Goal: Information Seeking & Learning: Learn about a topic

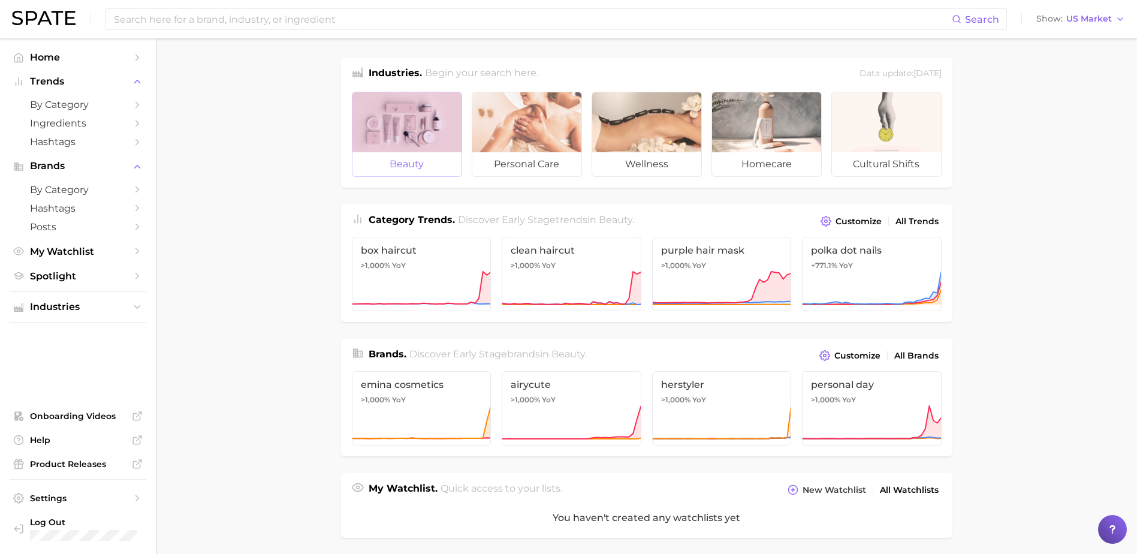
click at [426, 125] on div at bounding box center [406, 122] width 109 height 60
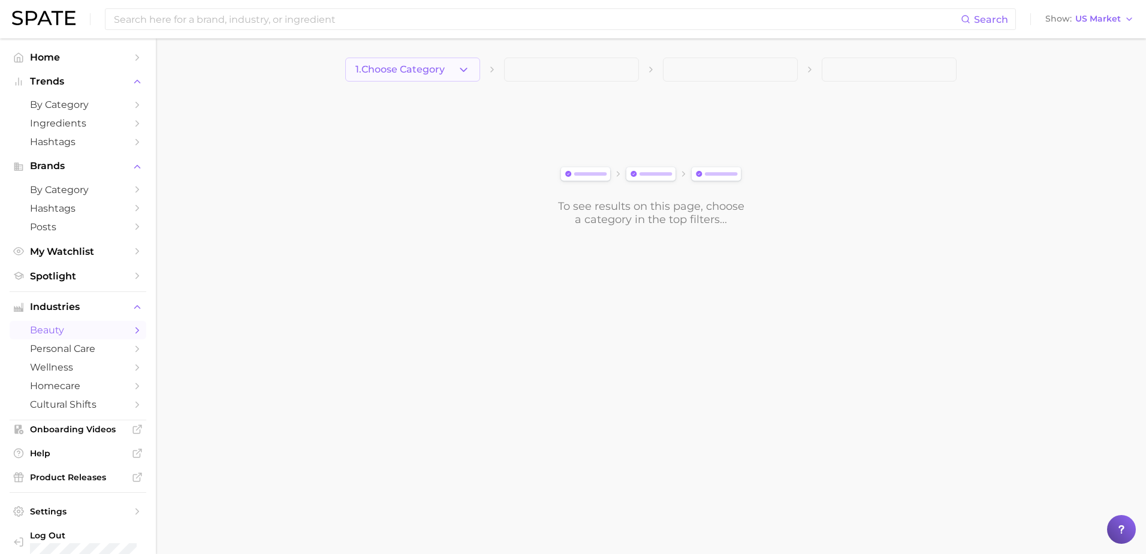
click at [457, 59] on button "1. Choose Category" at bounding box center [412, 70] width 135 height 24
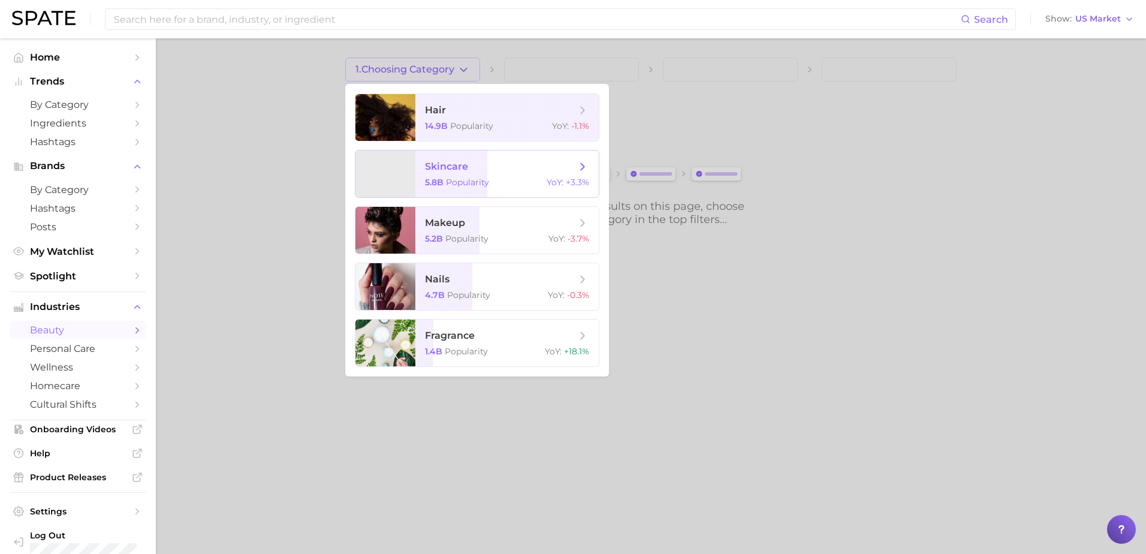
click at [470, 165] on span "skincare" at bounding box center [500, 166] width 151 height 13
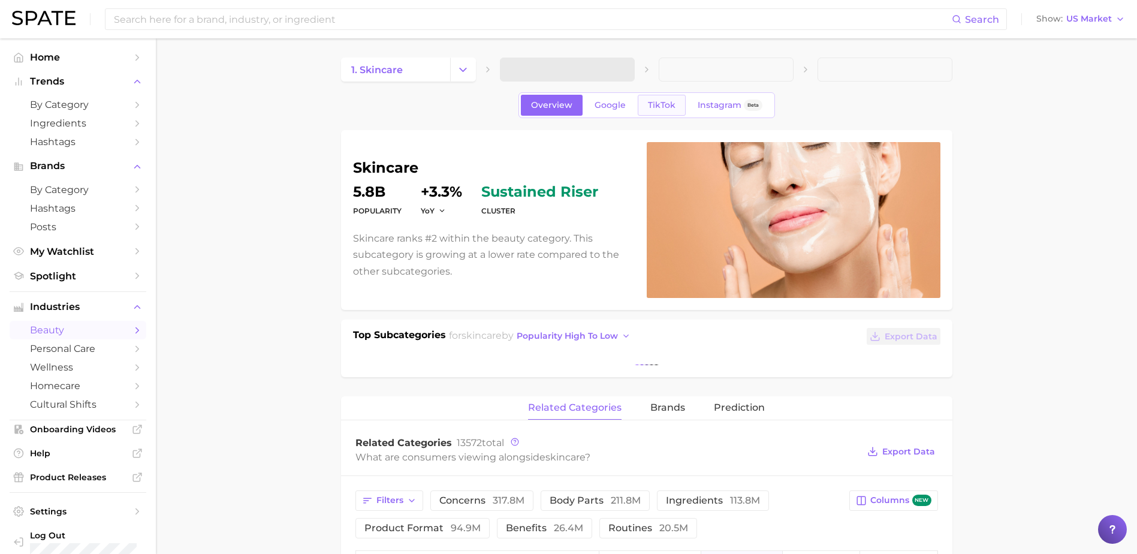
click at [665, 110] on span "TikTok" at bounding box center [662, 105] width 28 height 10
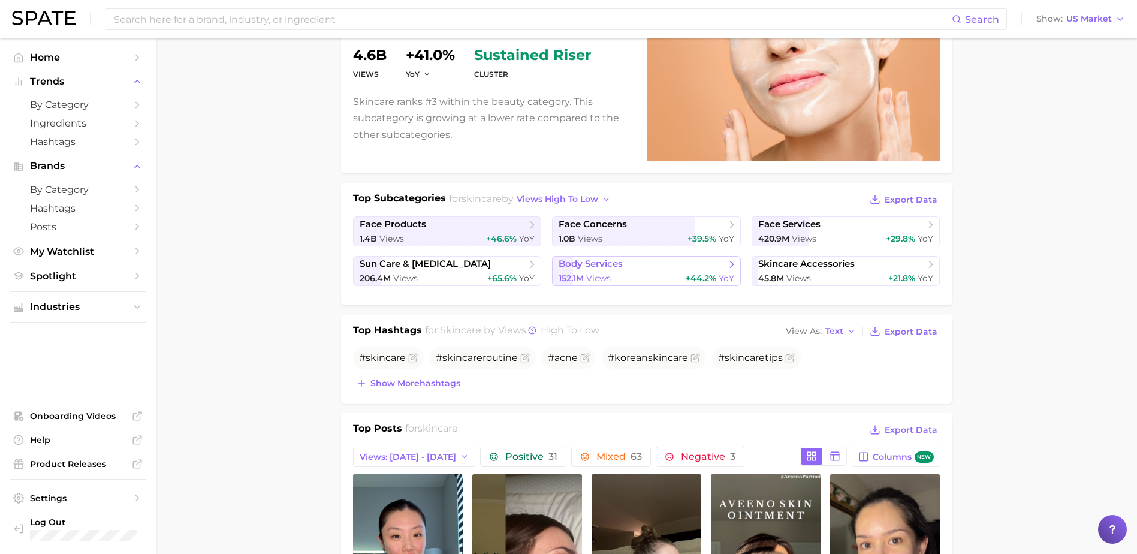
scroll to position [120, 0]
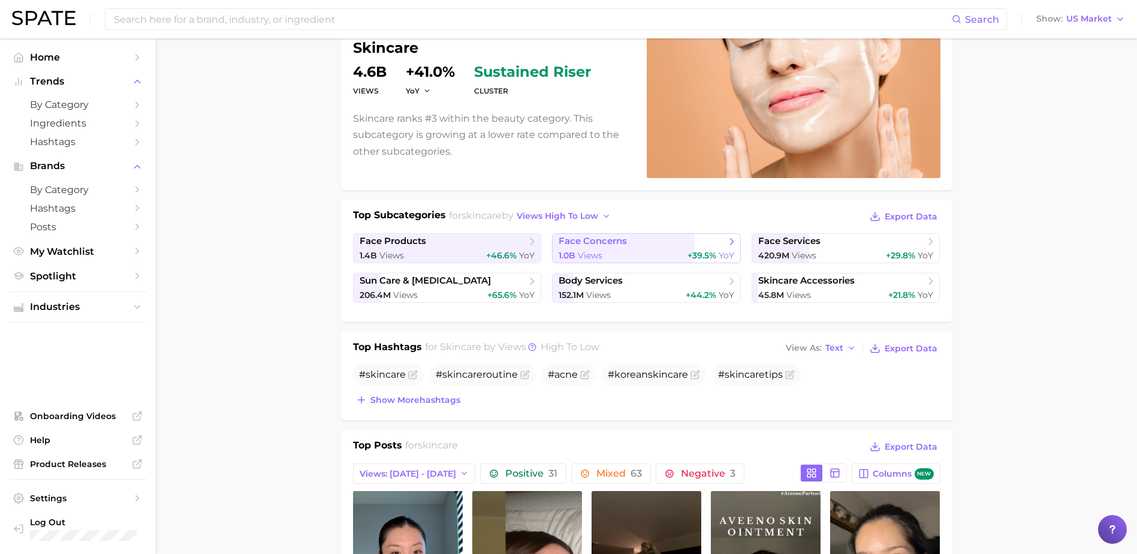
click at [640, 247] on span "face concerns" at bounding box center [642, 242] width 167 height 12
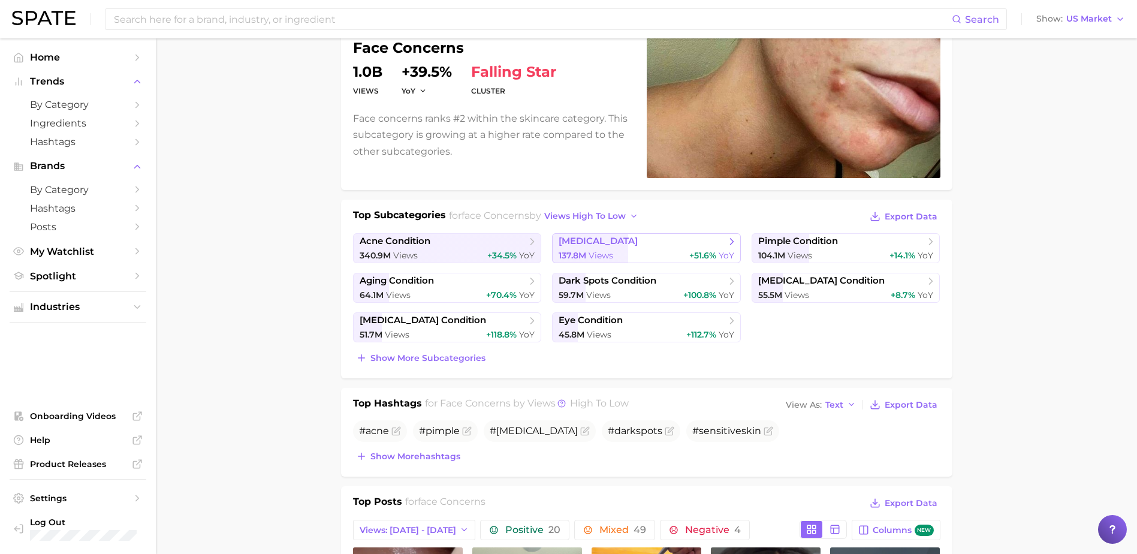
scroll to position [180, 0]
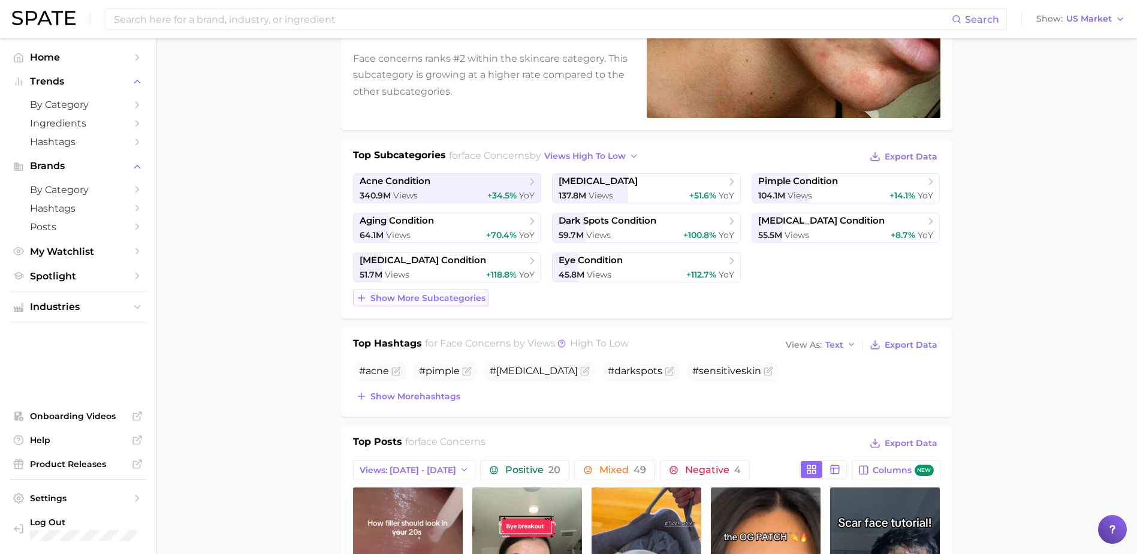
click at [441, 302] on span "Show more subcategories" at bounding box center [427, 298] width 115 height 10
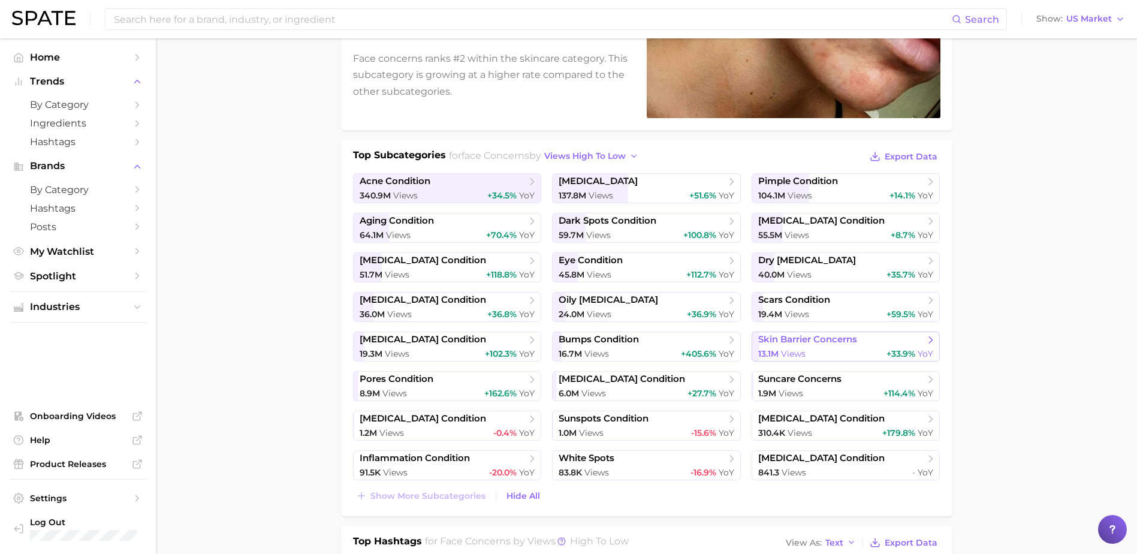
click at [801, 346] on link "skin barrier concerns 13.1m Views +33.9% YoY" at bounding box center [846, 347] width 189 height 30
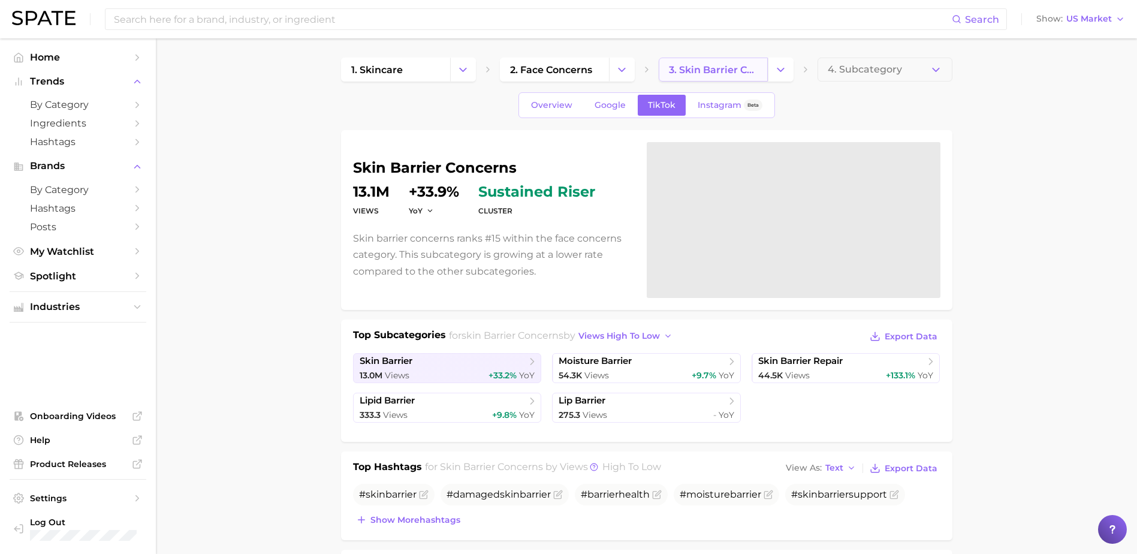
click at [698, 68] on span "3. skin barrier concerns" at bounding box center [713, 69] width 89 height 11
click at [665, 365] on span "moisture barrier" at bounding box center [642, 361] width 167 height 12
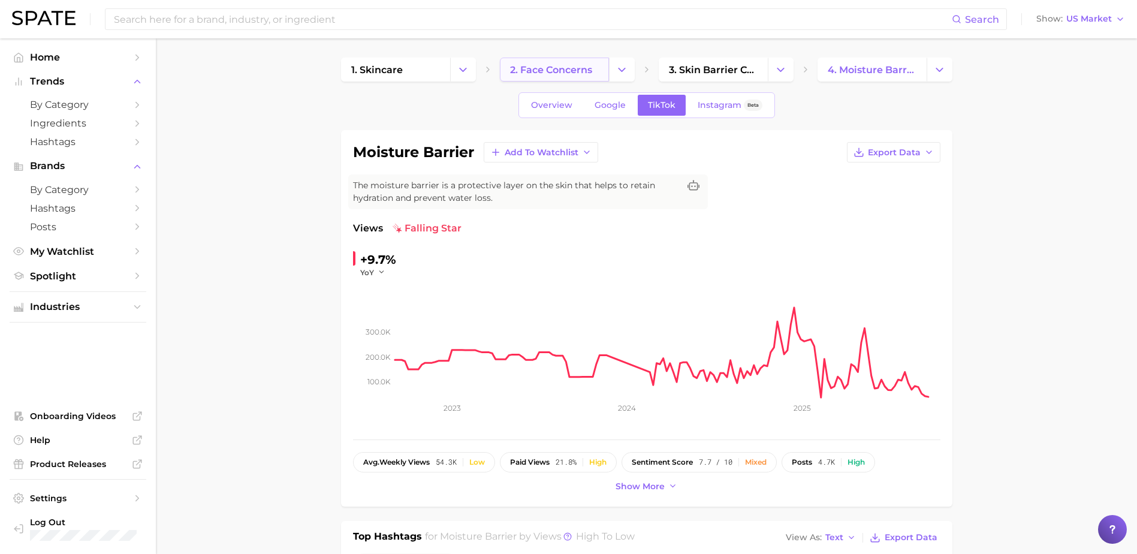
click at [548, 68] on span "2. face concerns" at bounding box center [551, 69] width 82 height 11
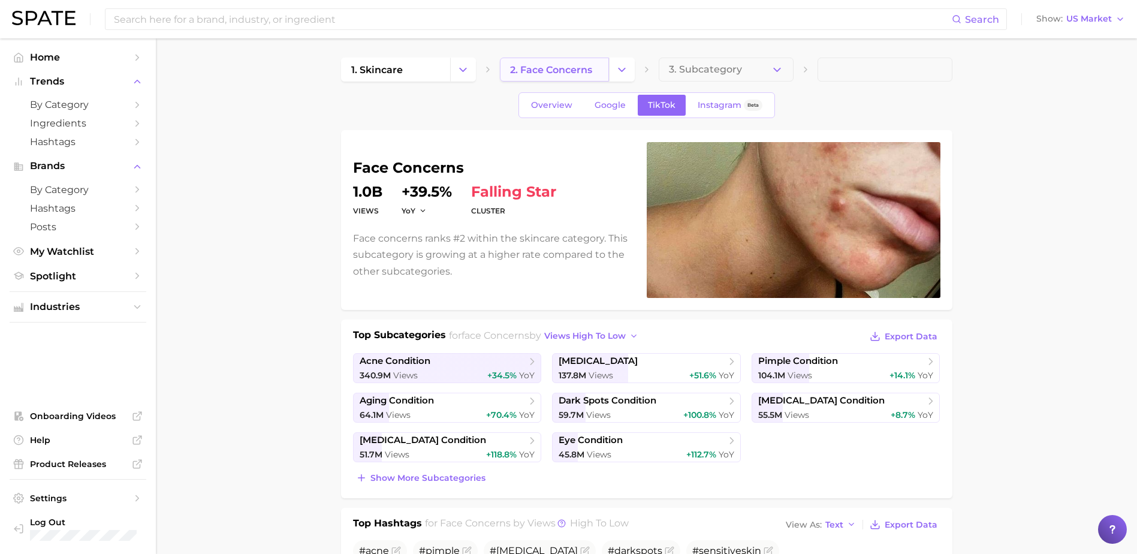
click at [546, 71] on span "2. face concerns" at bounding box center [551, 69] width 82 height 11
click at [384, 69] on span "1. skincare" at bounding box center [377, 69] width 52 height 11
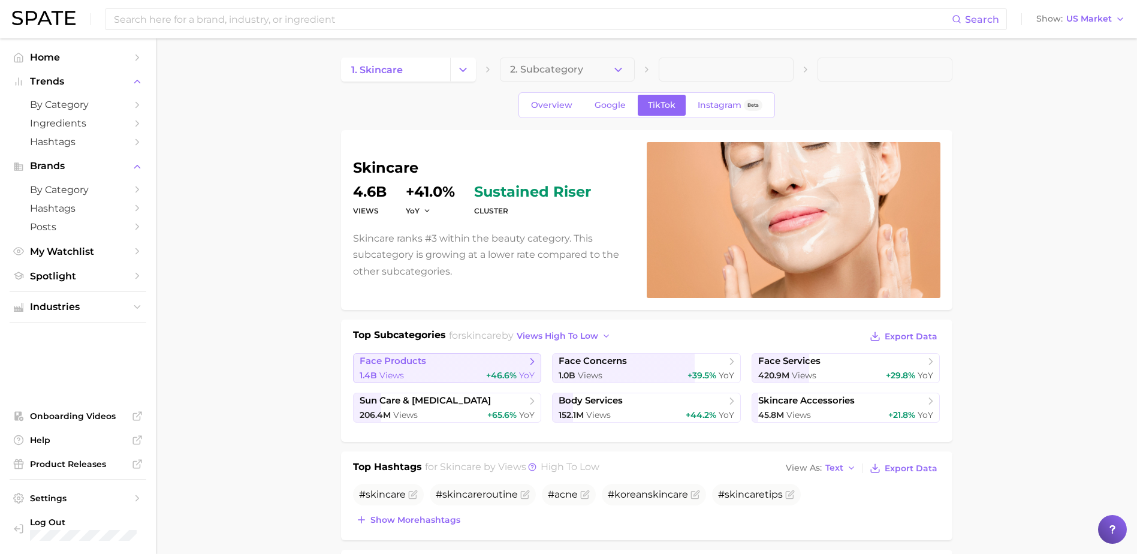
click at [474, 366] on span "face products" at bounding box center [443, 361] width 167 height 12
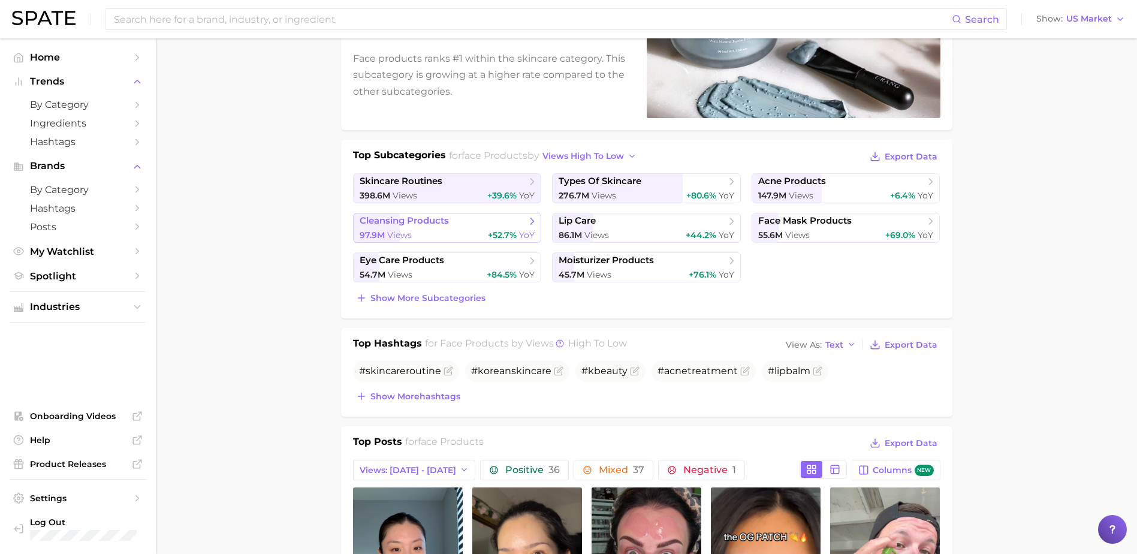
click at [483, 221] on span "cleansing products" at bounding box center [443, 221] width 167 height 12
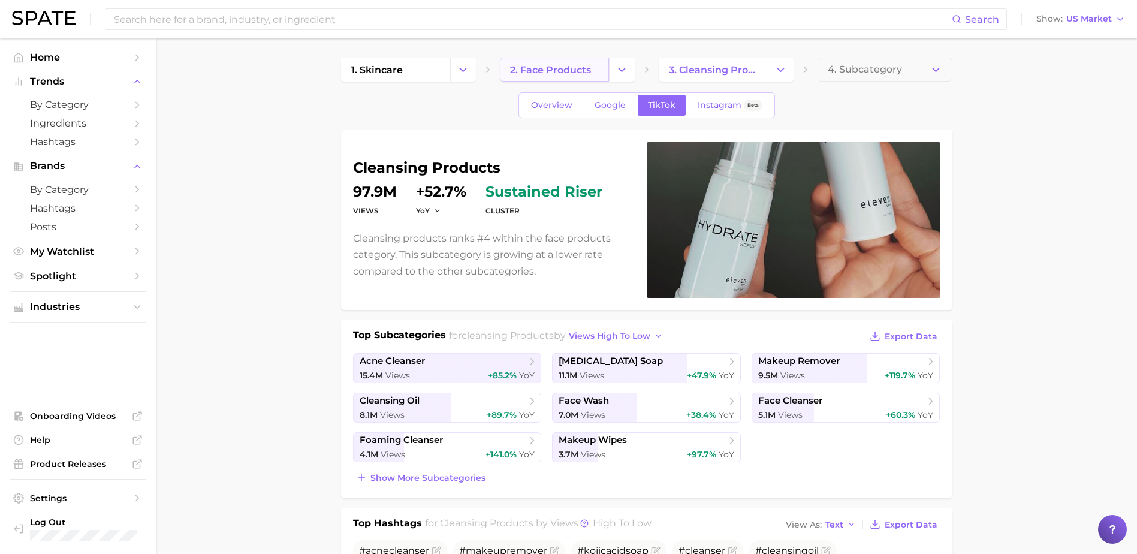
click at [589, 65] on span "2. face products" at bounding box center [550, 69] width 81 height 11
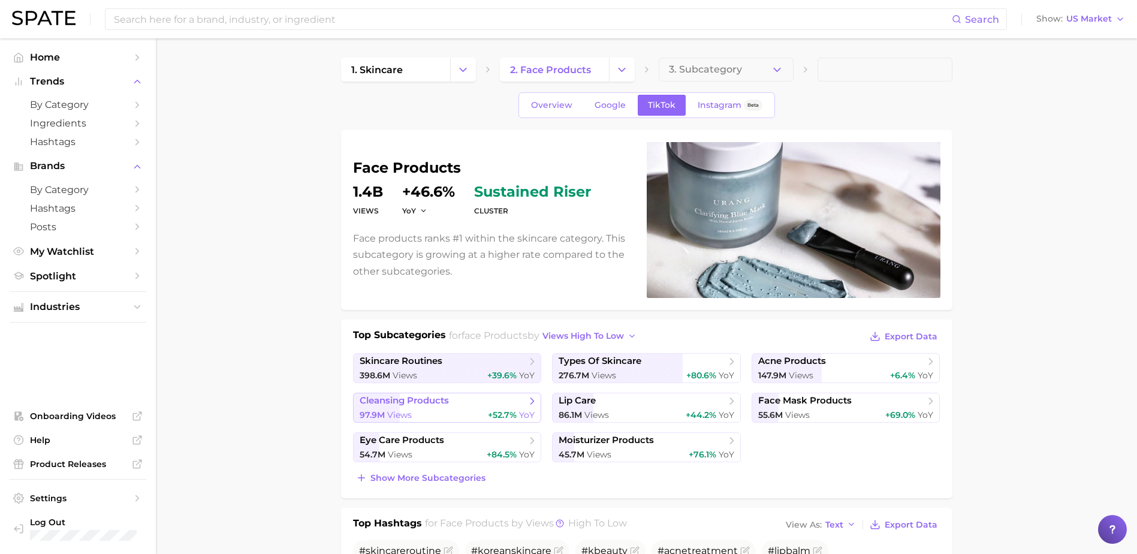
click at [463, 405] on span "cleansing products" at bounding box center [443, 401] width 167 height 12
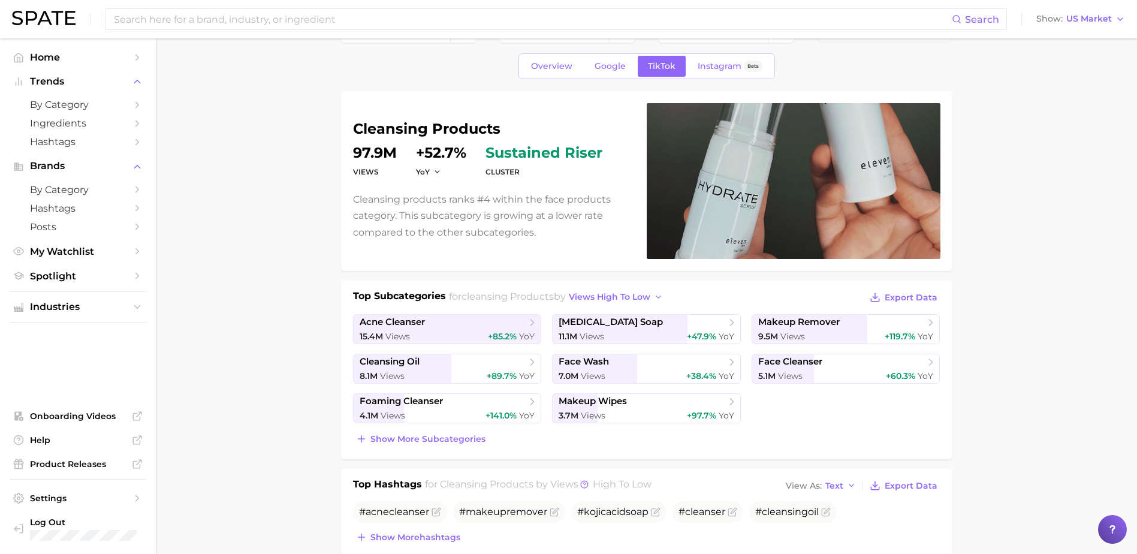
scroll to position [60, 0]
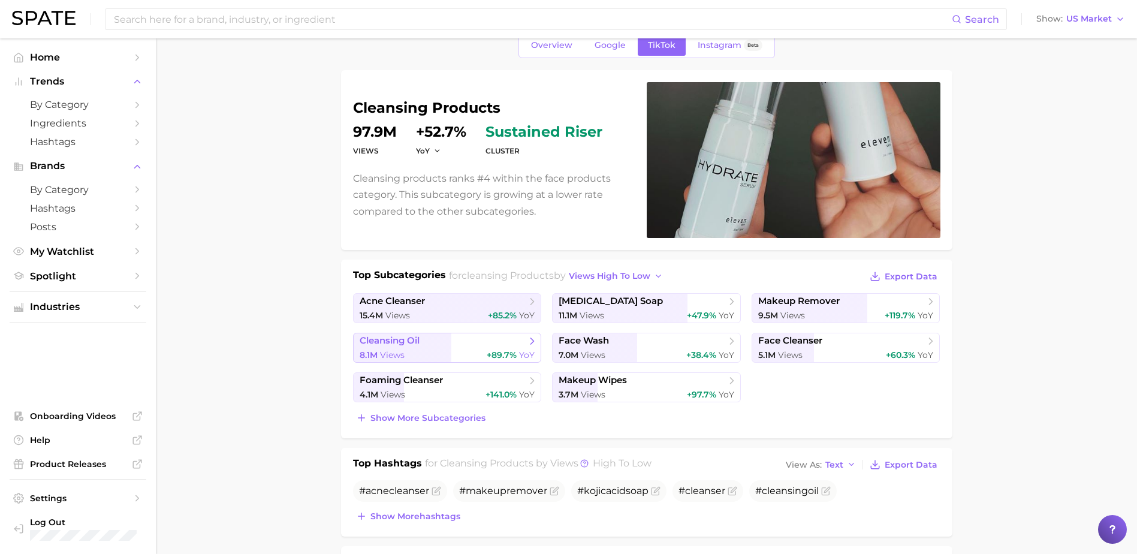
click at [454, 351] on div "8.1m Views +89.7% YoY" at bounding box center [448, 354] width 176 height 11
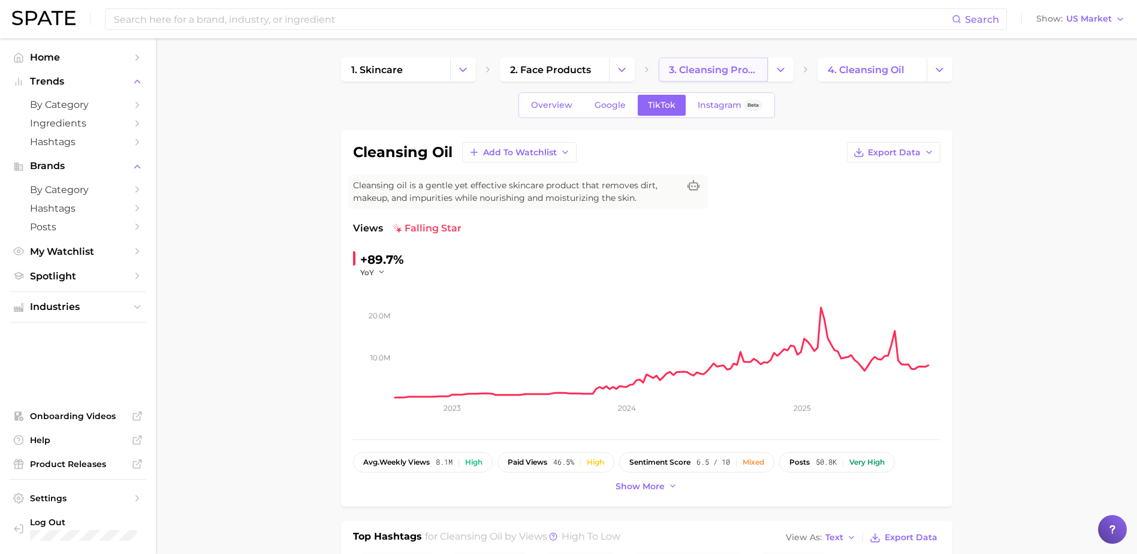
click at [701, 58] on link "3. cleansing products" at bounding box center [713, 70] width 109 height 24
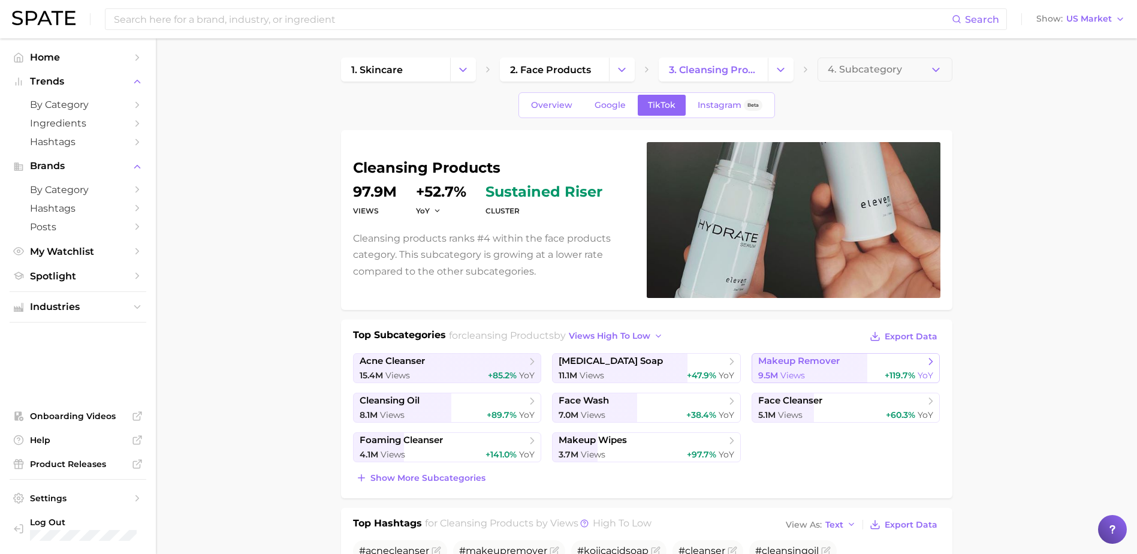
click at [824, 367] on span "makeup remover" at bounding box center [799, 360] width 82 height 11
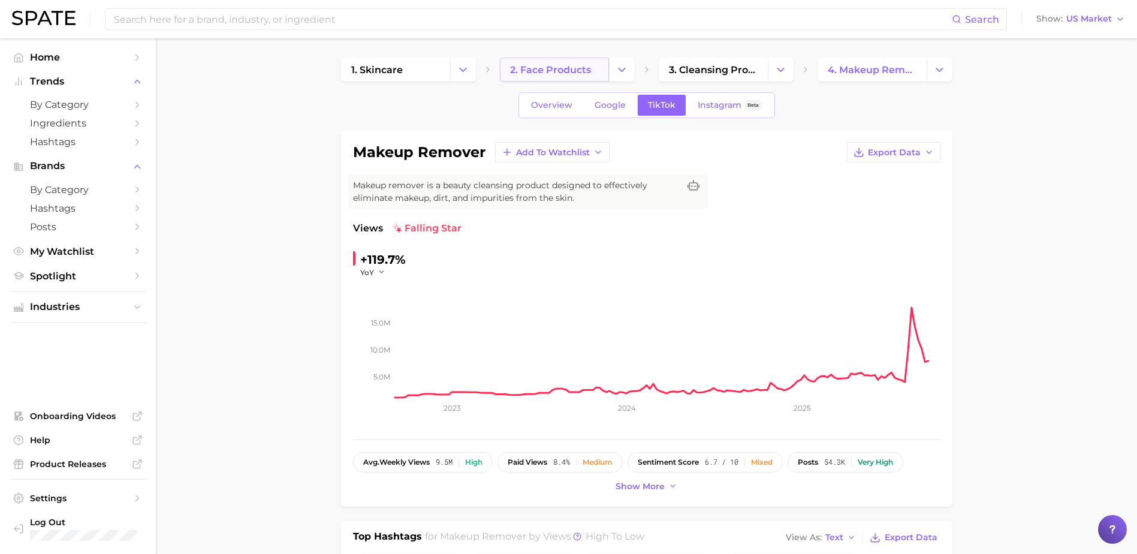
click at [564, 68] on span "2. face products" at bounding box center [550, 69] width 81 height 11
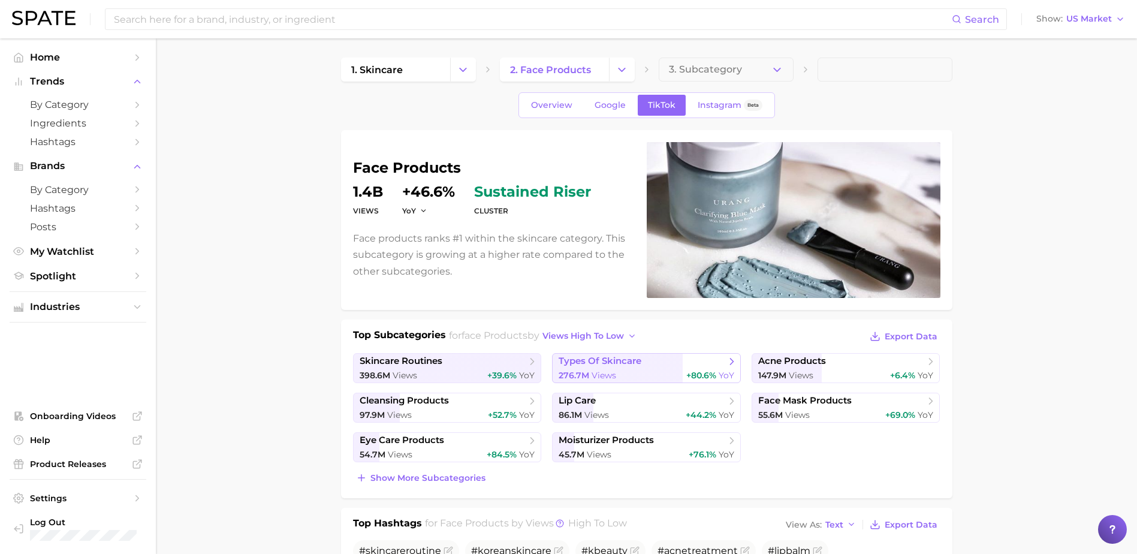
click at [629, 366] on span "types of skincare" at bounding box center [600, 360] width 83 height 11
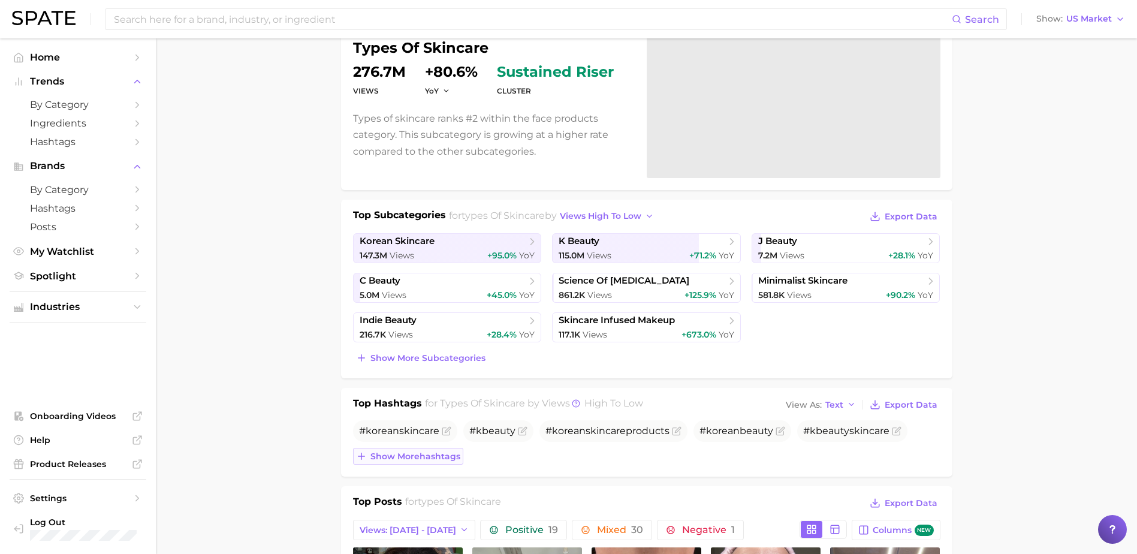
click at [426, 456] on span "Show more hashtags" at bounding box center [415, 456] width 90 height 10
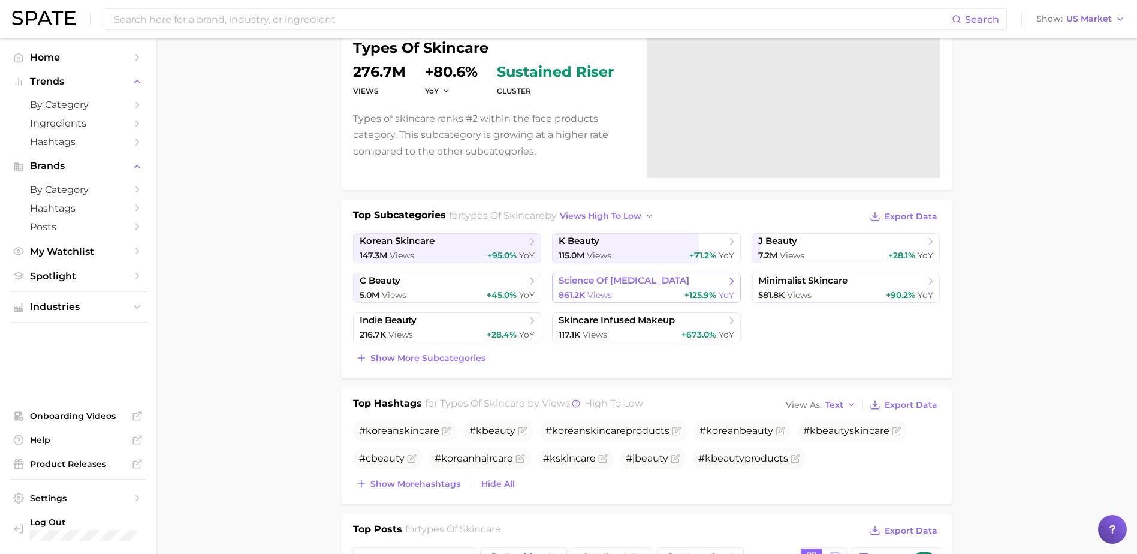
click at [649, 295] on div "861.2k Views +125.9% YoY" at bounding box center [647, 295] width 176 height 11
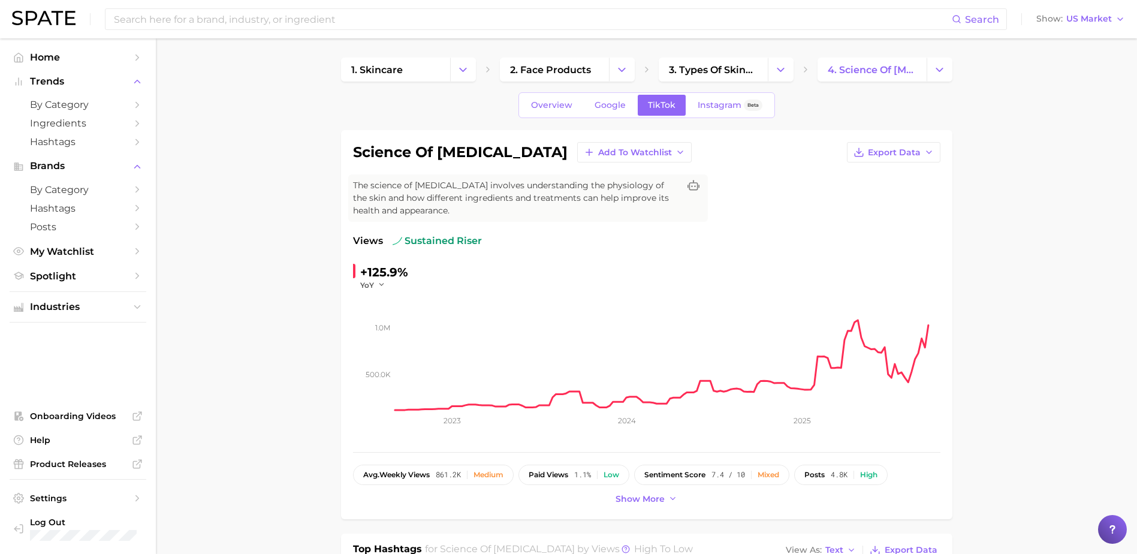
click at [706, 67] on span "3. types of skincare" at bounding box center [713, 69] width 89 height 11
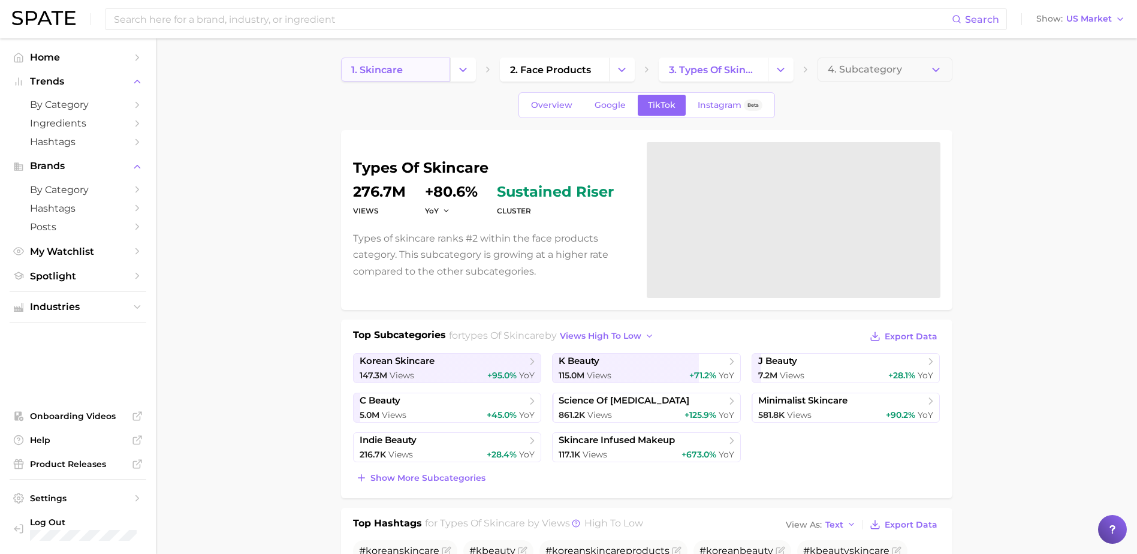
click at [400, 73] on span "1. skincare" at bounding box center [377, 69] width 52 height 11
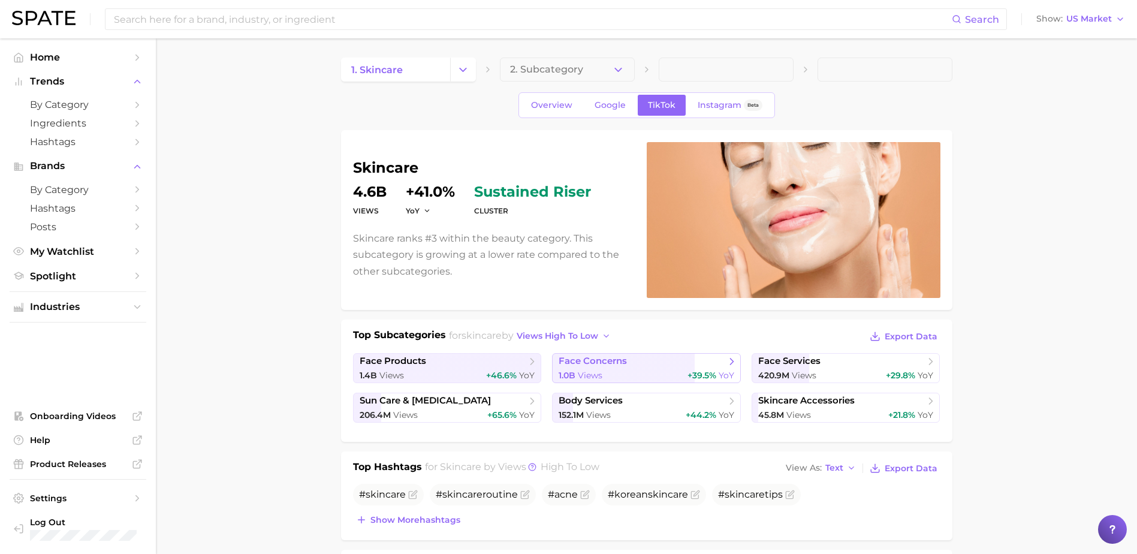
click at [664, 373] on div "1.0b Views +39.5% YoY" at bounding box center [647, 375] width 176 height 11
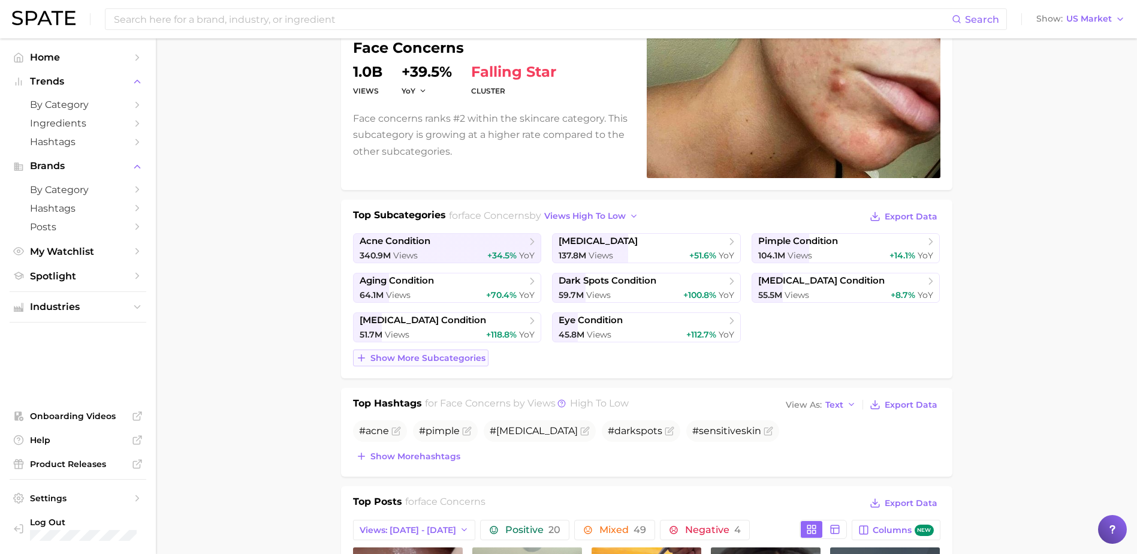
click at [423, 354] on span "Show more subcategories" at bounding box center [427, 358] width 115 height 10
